Goal: Navigation & Orientation: Find specific page/section

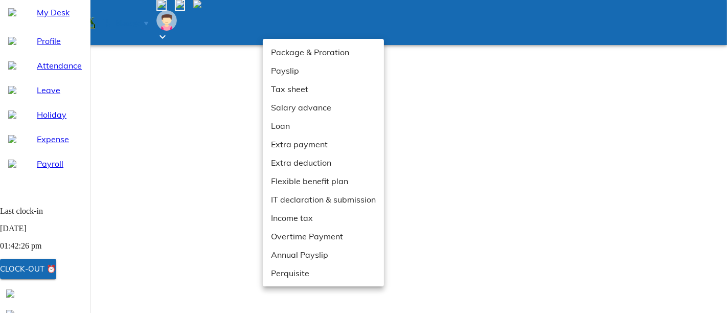
click at [276, 148] on li "Extra payment" at bounding box center [323, 144] width 121 height 18
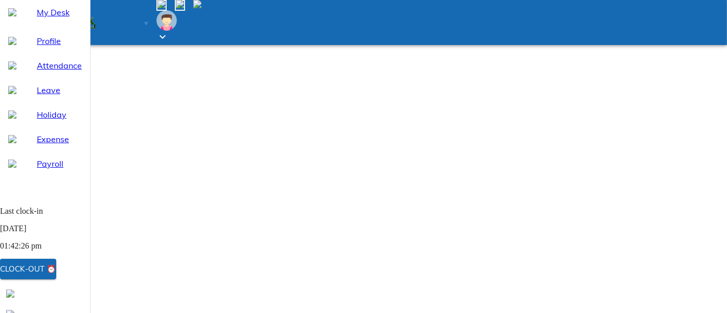
click at [65, 47] on span "Profile" at bounding box center [59, 41] width 45 height 12
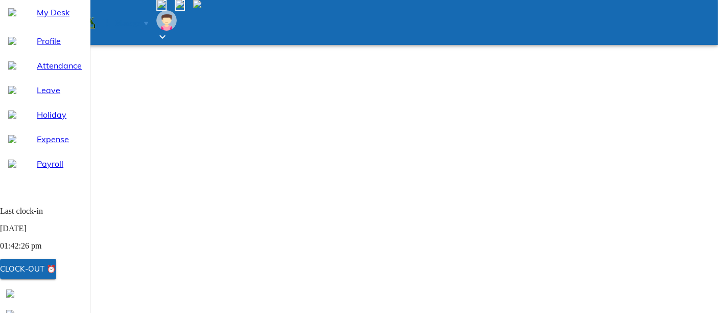
click at [71, 18] on span "My Desk" at bounding box center [59, 12] width 45 height 12
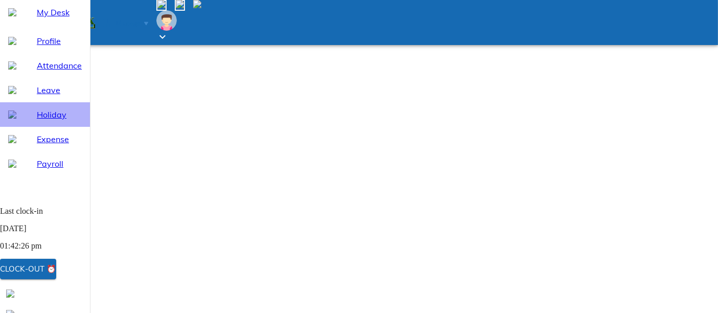
drag, startPoint x: 42, startPoint y: 138, endPoint x: 52, endPoint y: 138, distance: 9.7
click at [42, 121] on span "Holiday" at bounding box center [59, 114] width 45 height 12
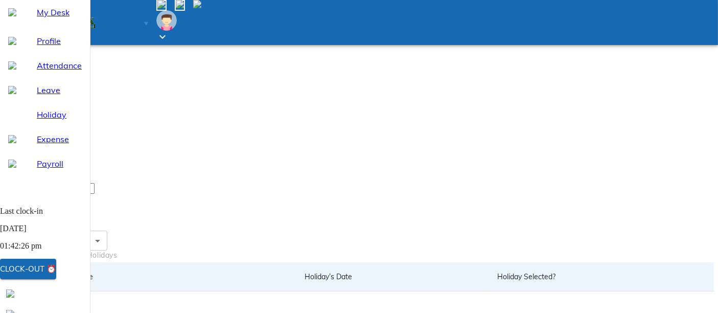
scroll to position [140, 0]
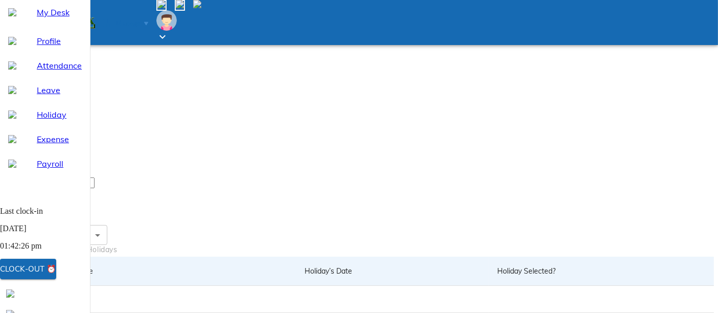
drag, startPoint x: 39, startPoint y: 182, endPoint x: 44, endPoint y: 179, distance: 5.5
click at [39, 170] on span "Payroll" at bounding box center [59, 163] width 45 height 12
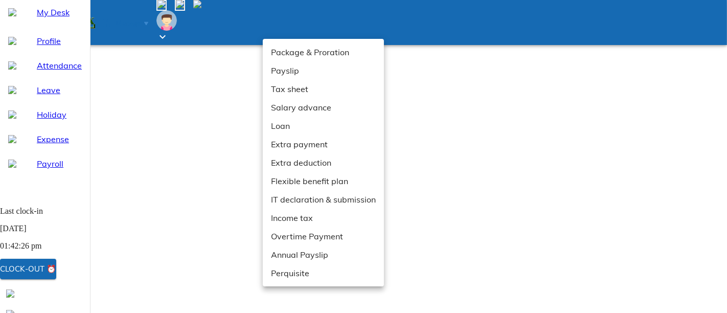
click at [297, 75] on li "Payslip" at bounding box center [323, 70] width 121 height 18
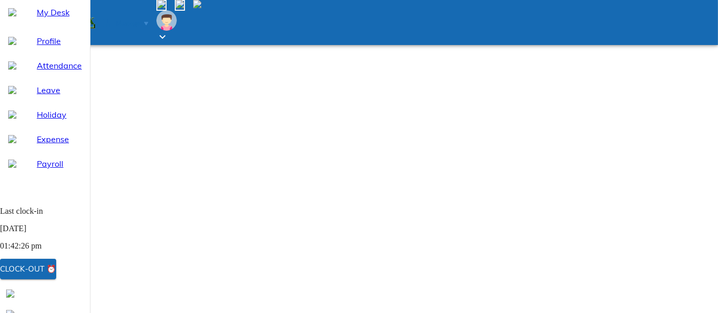
click at [37, 121] on span "Holiday" at bounding box center [59, 114] width 45 height 12
